Goal: Check status: Check status

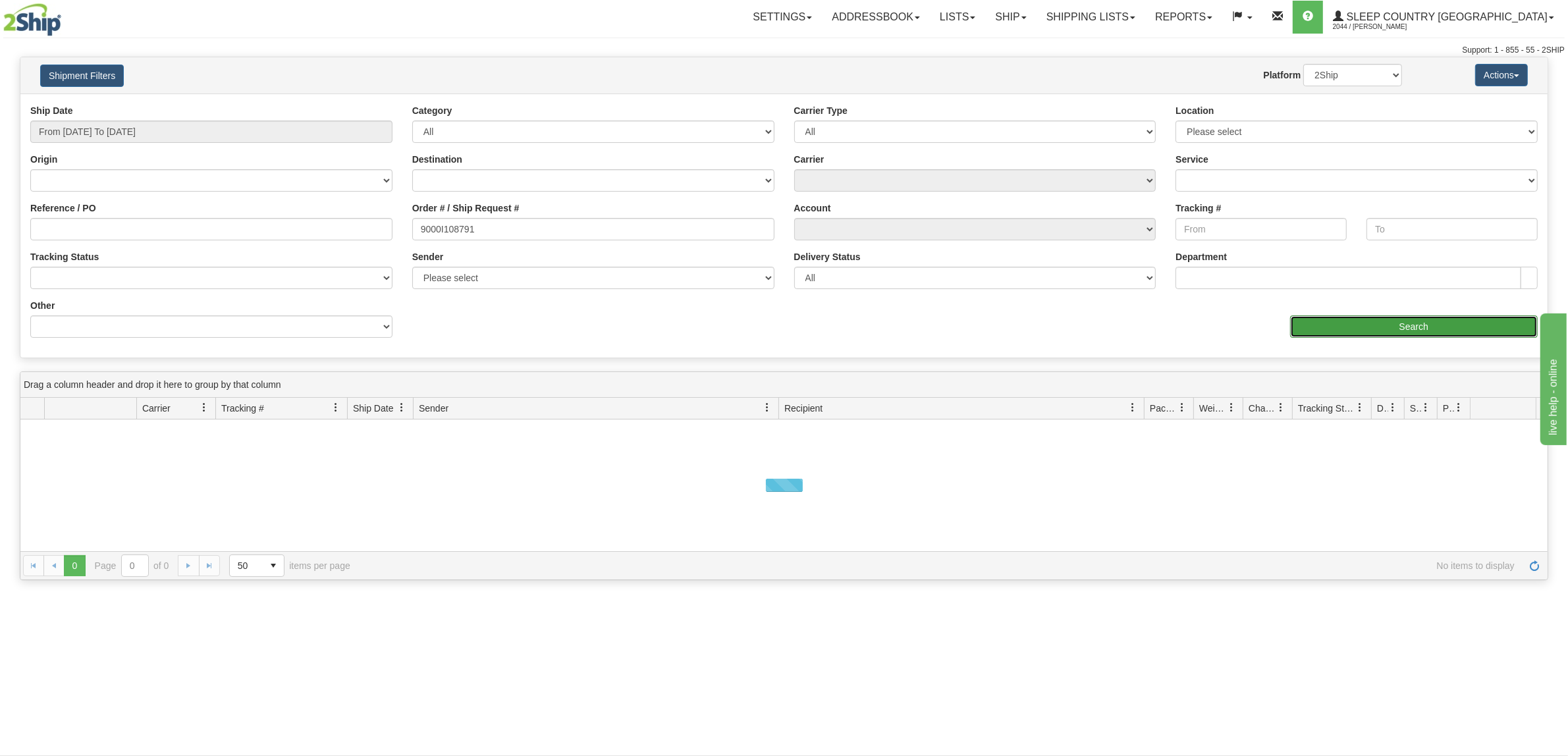
click at [1413, 330] on input "Search" at bounding box center [1414, 326] width 248 height 22
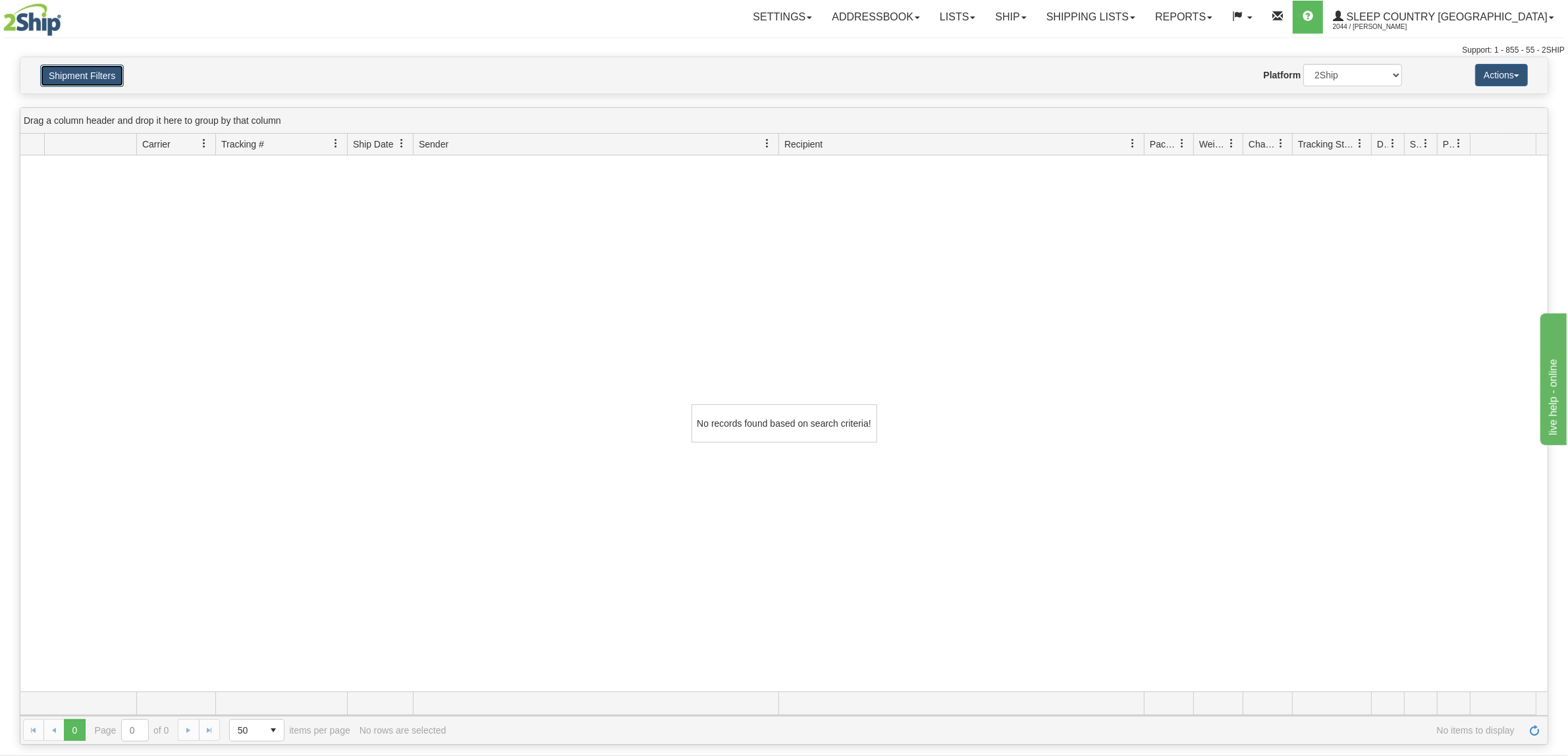
drag, startPoint x: 106, startPoint y: 79, endPoint x: 107, endPoint y: 71, distance: 8.1
click at [106, 78] on button "Shipment Filters" at bounding box center [82, 76] width 84 height 22
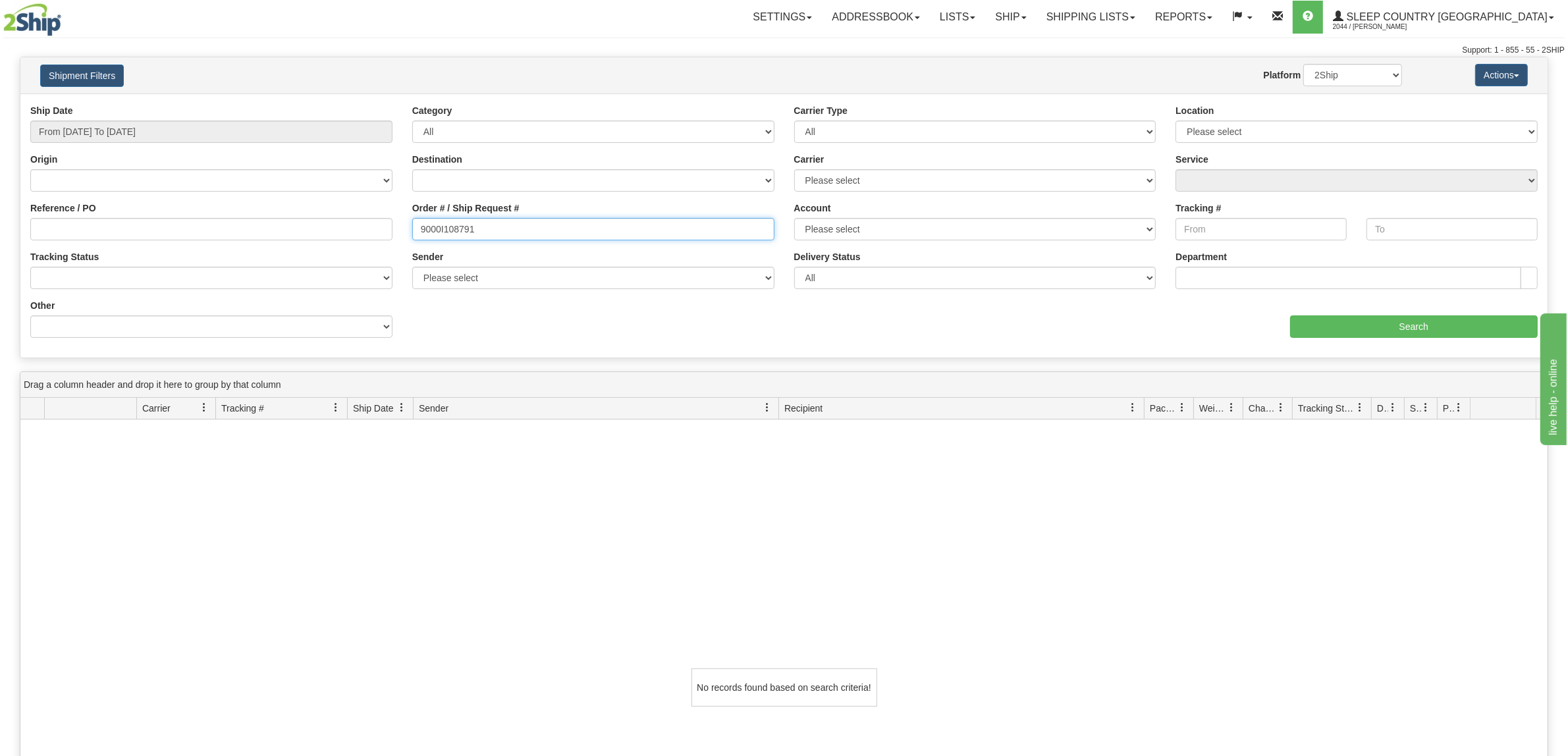
drag, startPoint x: 486, startPoint y: 233, endPoint x: 139, endPoint y: 226, distance: 347.1
click at [139, 104] on div "Reference / PO Order # / Ship Request # 9000I108791 Account Please select [GEOG…" at bounding box center [784, 104] width 1527 height 0
click at [1427, 331] on input "Search" at bounding box center [1414, 326] width 248 height 22
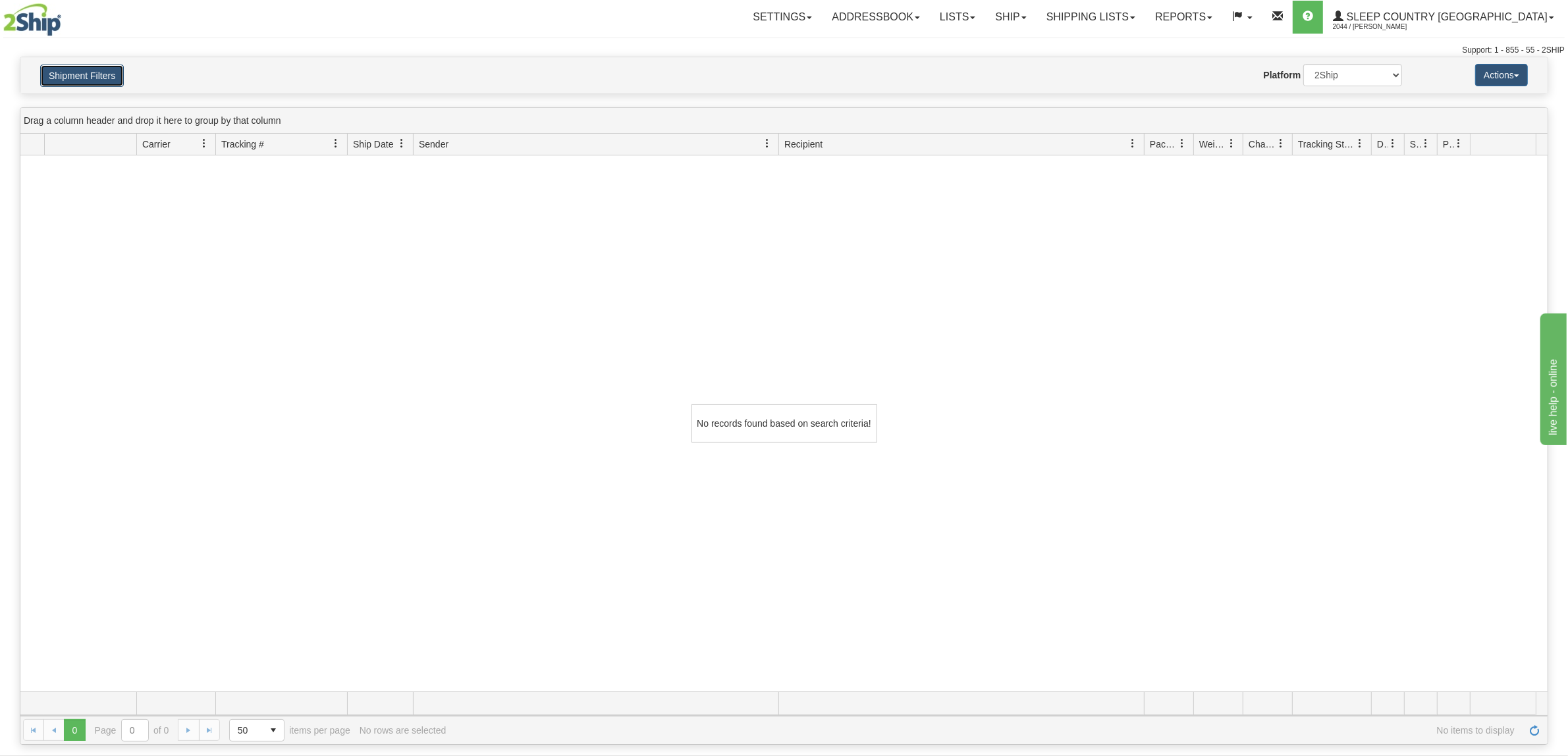
click at [58, 69] on button "Shipment Filters" at bounding box center [82, 76] width 84 height 22
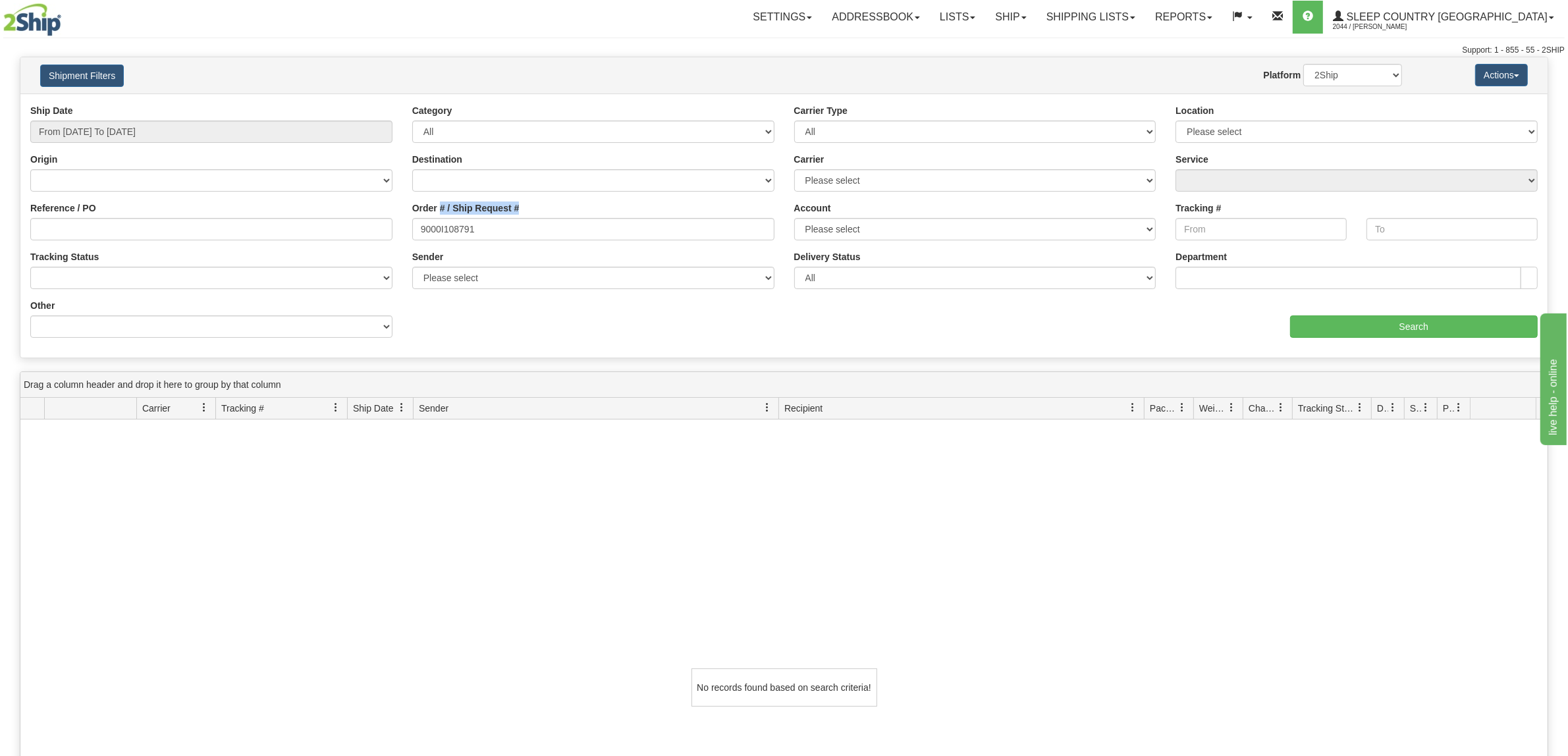
drag, startPoint x: 532, startPoint y: 211, endPoint x: 293, endPoint y: 171, distance: 242.3
click at [293, 171] on div "Ship Date From [DATE] To [DATE] Category All Inbound Outbound Carrier Type All …" at bounding box center [784, 226] width 1527 height 244
drag, startPoint x: 570, startPoint y: 244, endPoint x: 574, endPoint y: 224, distance: 20.4
click at [570, 240] on div "Order # / Ship Request # 9000I108791" at bounding box center [593, 225] width 382 height 49
drag, startPoint x: 574, startPoint y: 224, endPoint x: 127, endPoint y: 106, distance: 462.3
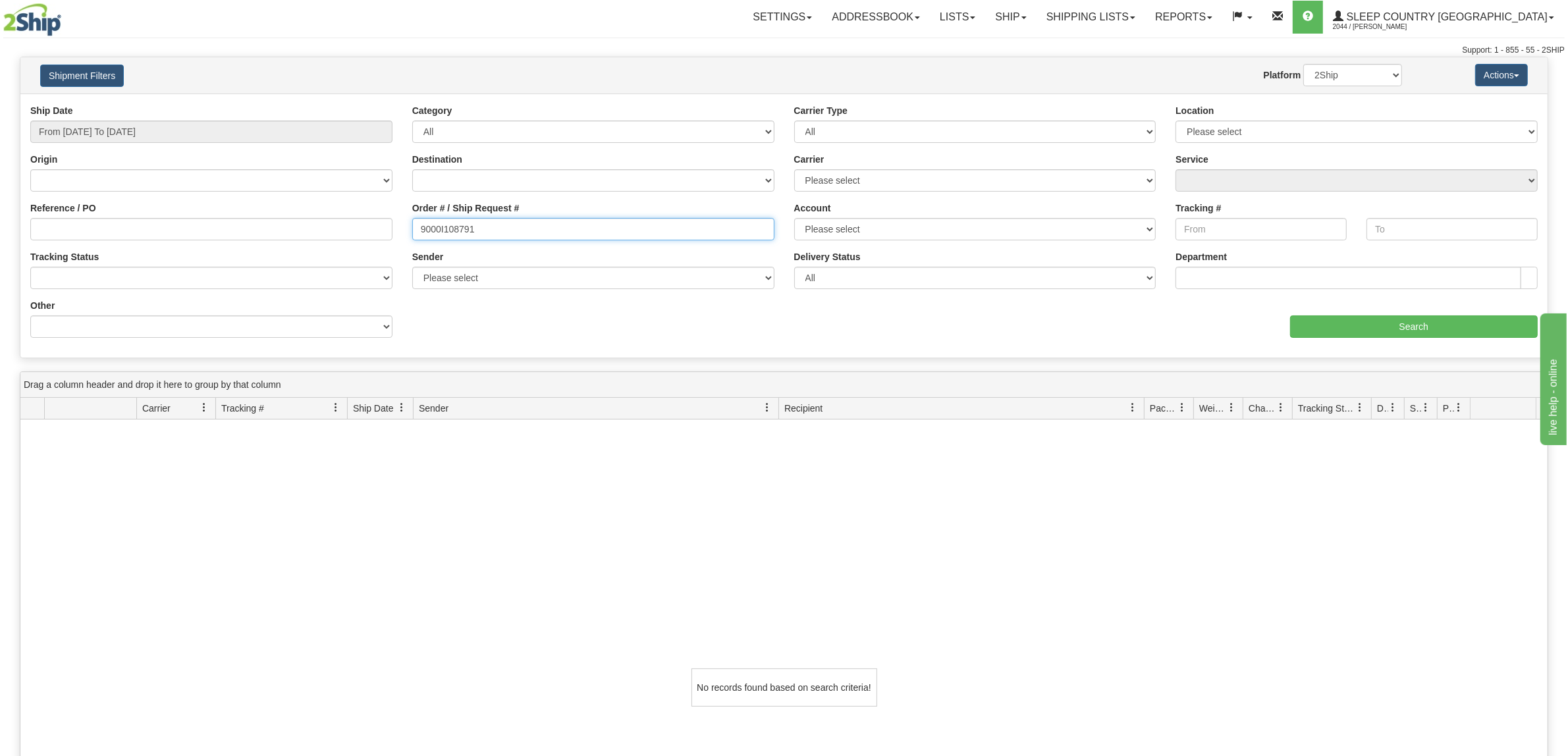
click at [535, 218] on input "9000I108791" at bounding box center [593, 229] width 362 height 22
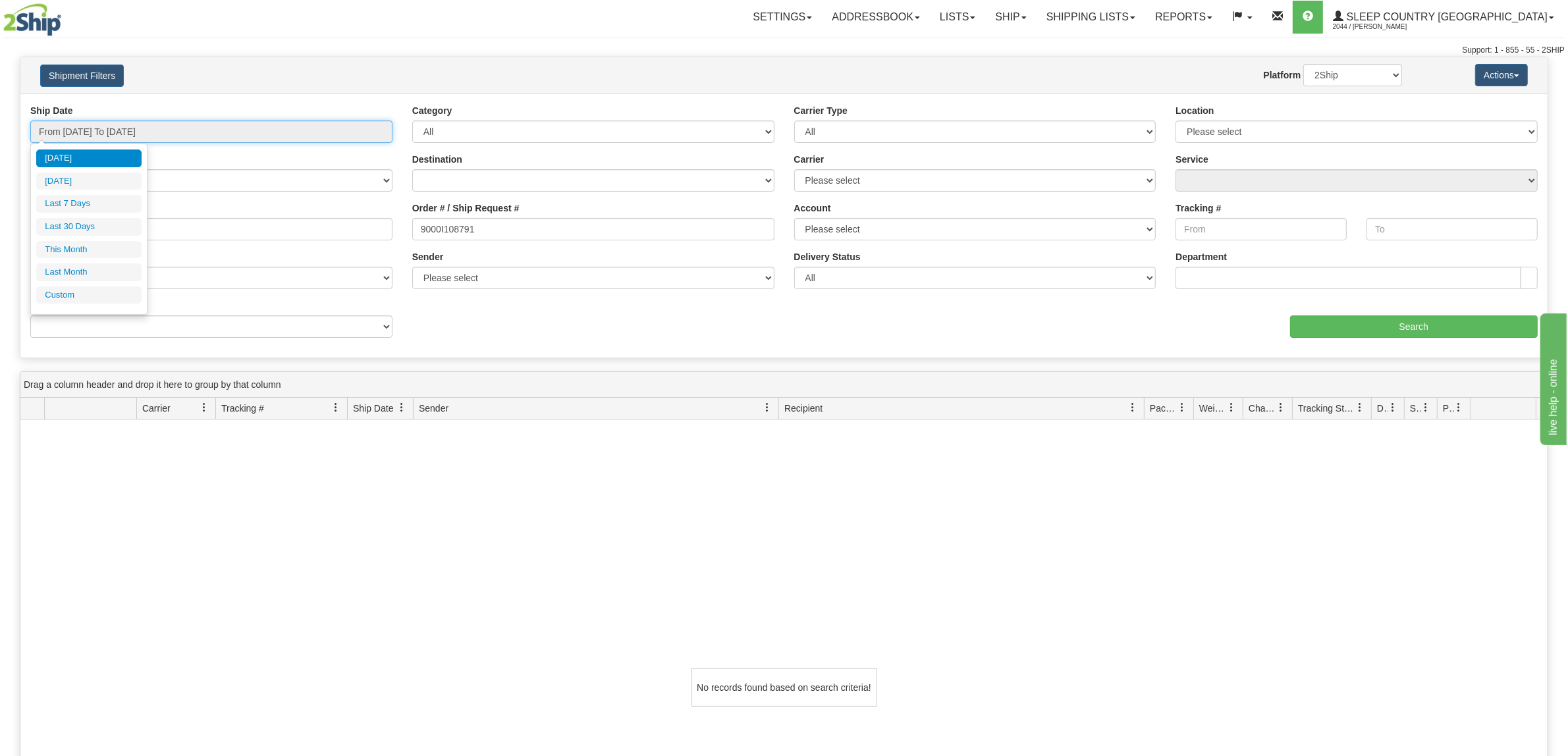
click at [136, 123] on input "From [DATE] To [DATE]" at bounding box center [211, 131] width 362 height 22
click at [117, 226] on li "Last 30 Days" at bounding box center [89, 227] width 106 height 18
type input "From [DATE] To [DATE]"
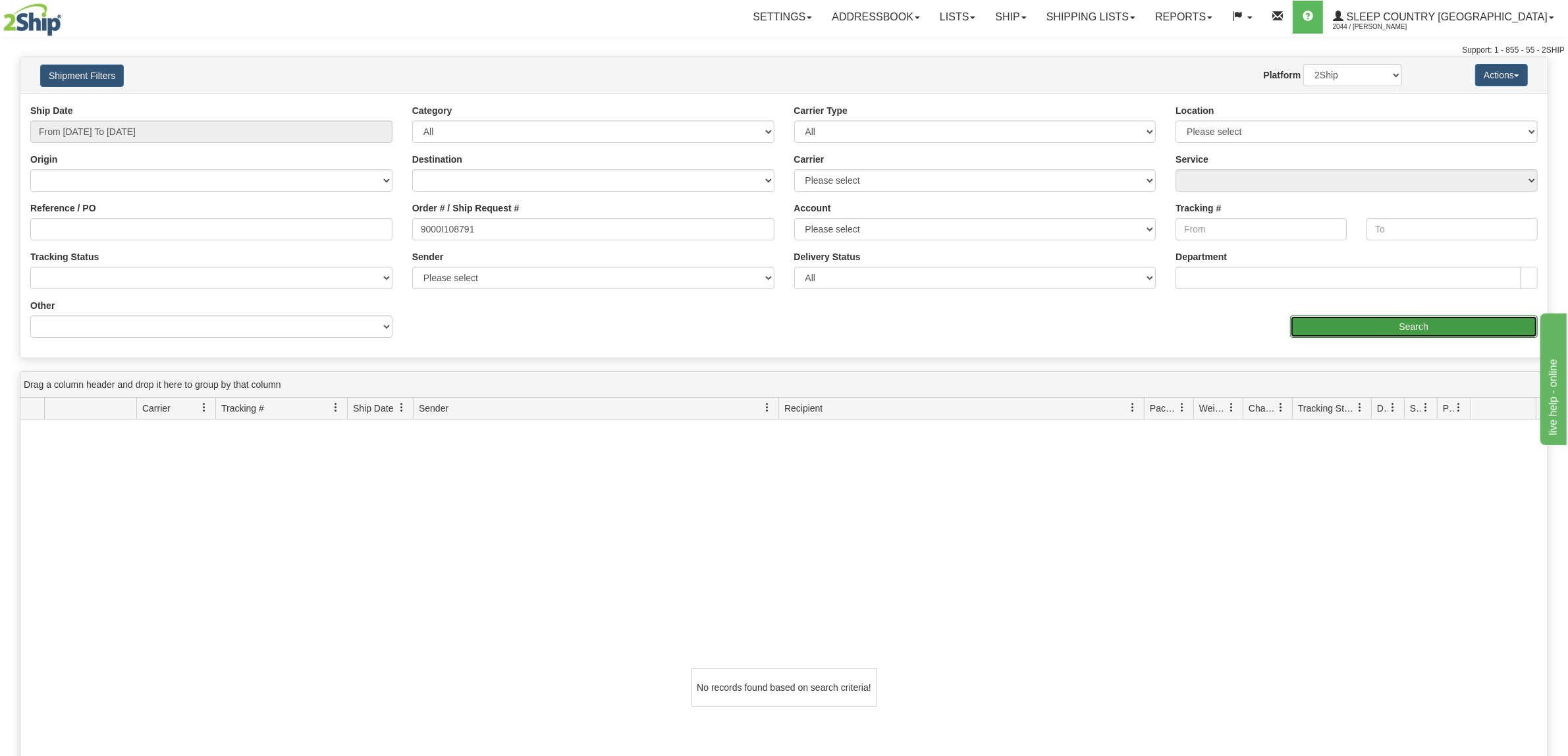
click at [1395, 324] on input "Search" at bounding box center [1414, 326] width 248 height 22
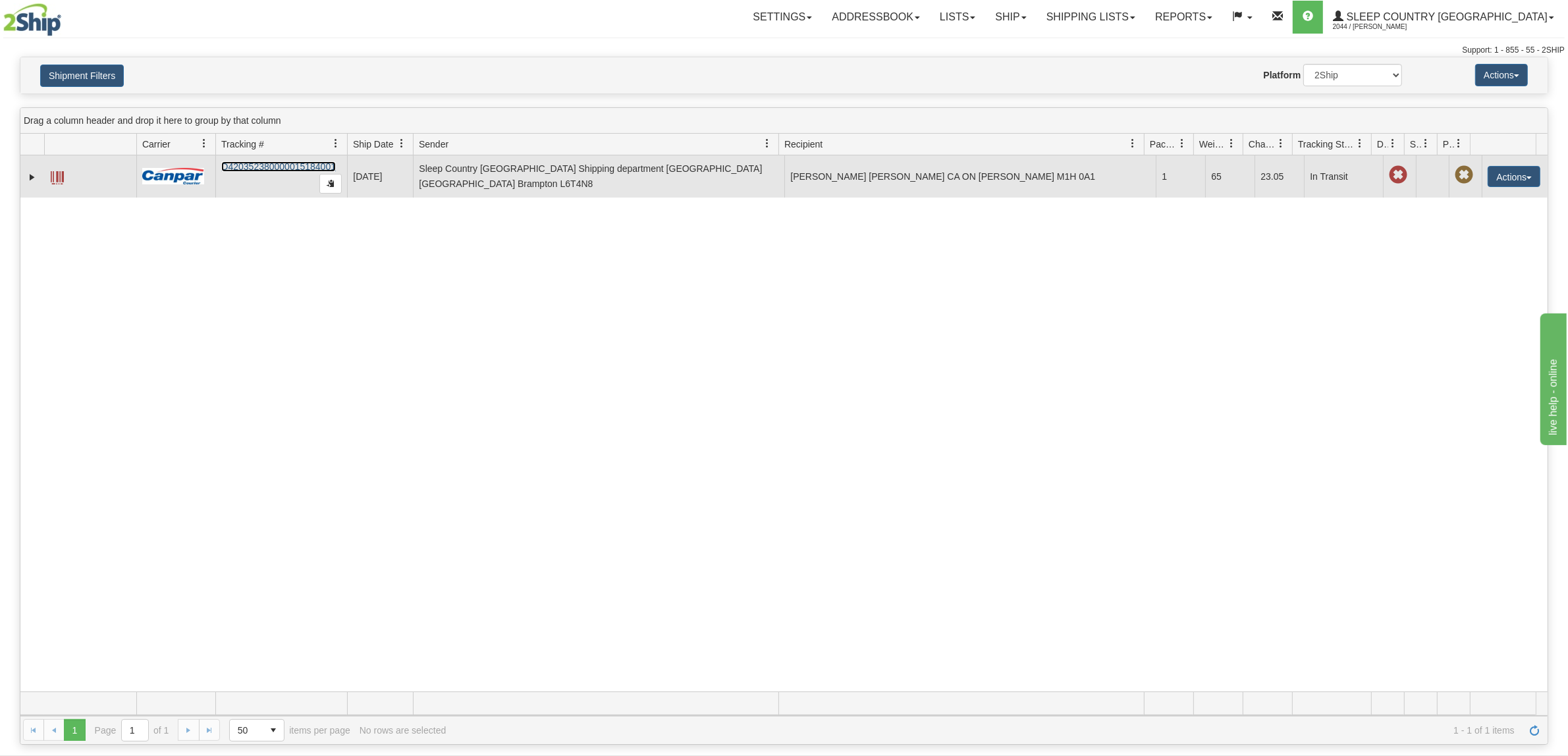
click at [298, 162] on link "D420352380000015184001" at bounding box center [278, 166] width 114 height 10
